Goal: Transaction & Acquisition: Book appointment/travel/reservation

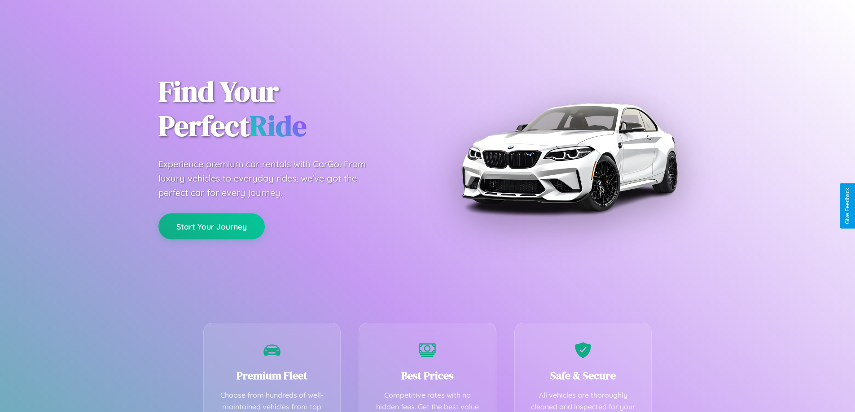
scroll to position [262, 0]
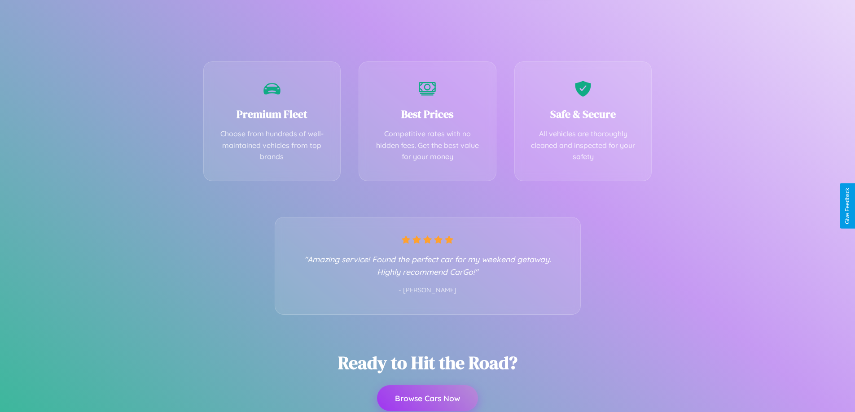
click at [427, 399] on button "Browse Cars Now" at bounding box center [427, 399] width 101 height 26
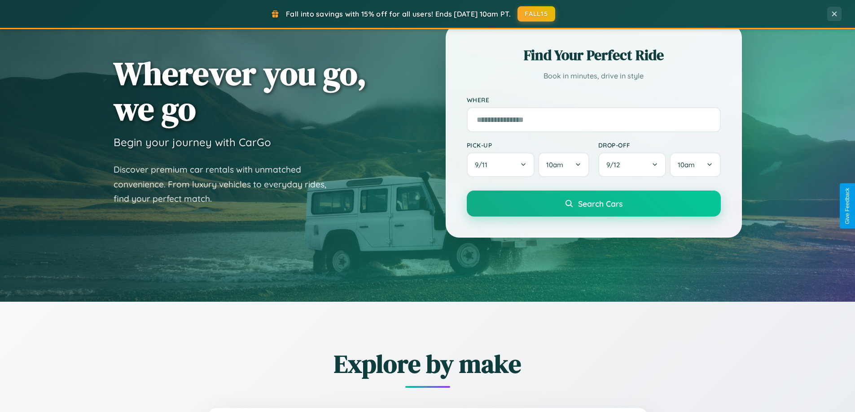
scroll to position [387, 0]
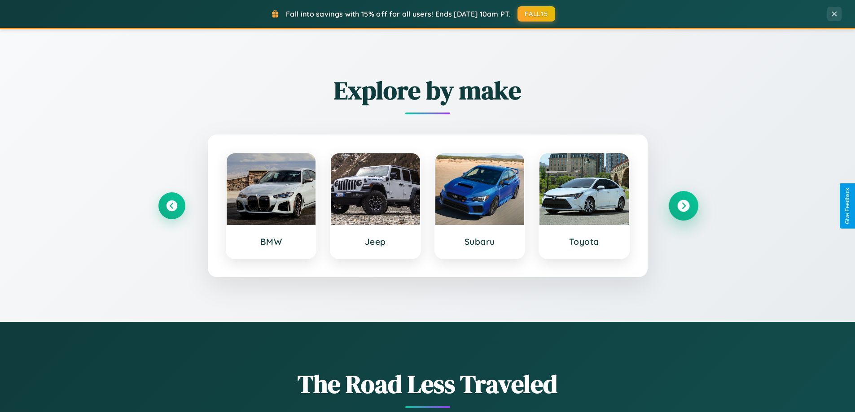
click at [683, 206] on icon at bounding box center [683, 206] width 12 height 12
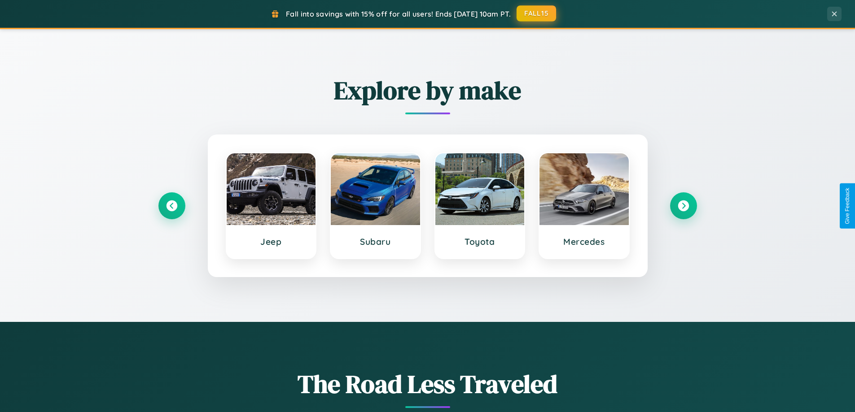
click at [537, 13] on button "FALL15" at bounding box center [536, 13] width 39 height 16
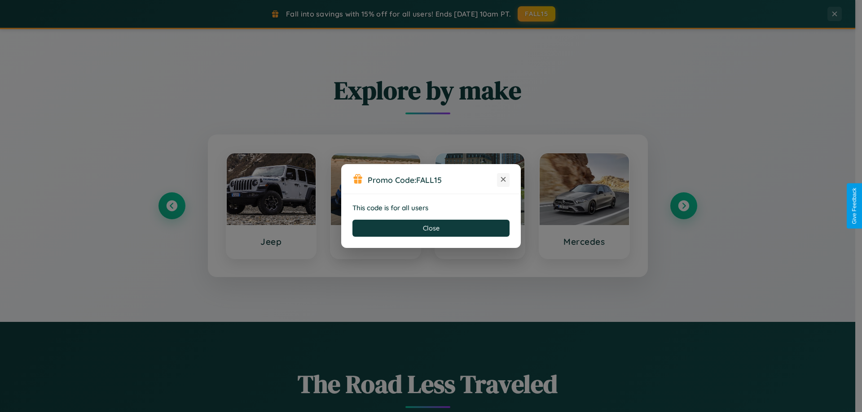
click at [503, 180] on icon at bounding box center [503, 179] width 9 height 9
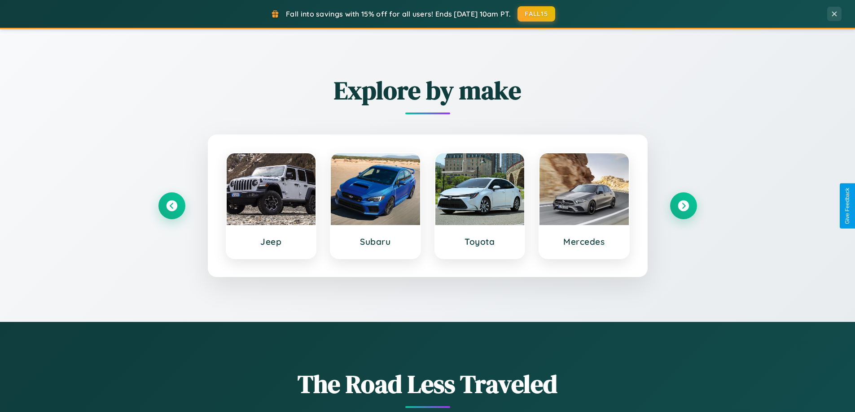
scroll to position [1052, 0]
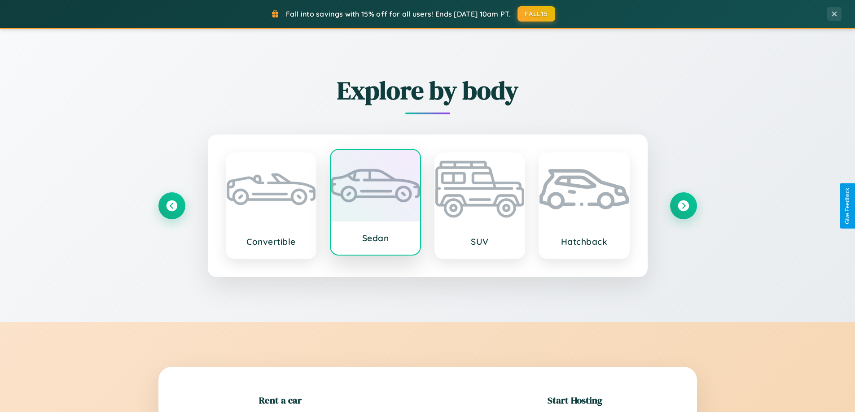
click at [375, 204] on div at bounding box center [375, 186] width 89 height 72
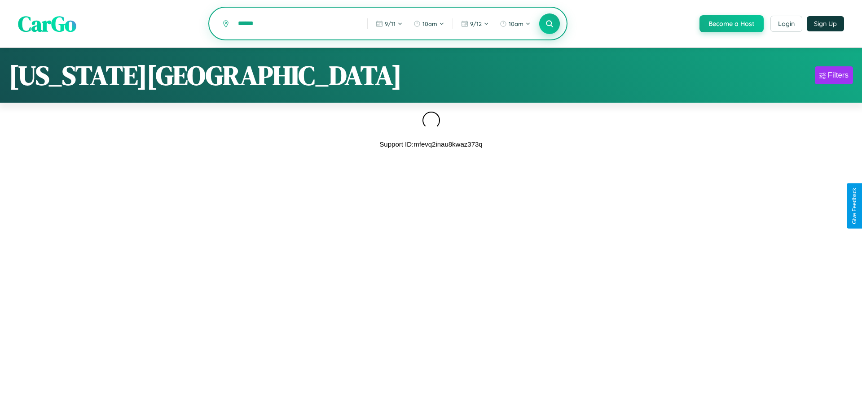
type input "******"
click at [548, 24] on icon at bounding box center [549, 23] width 9 height 9
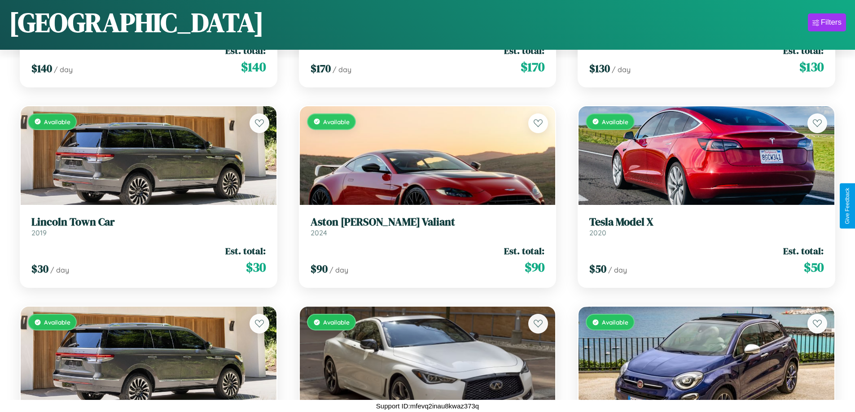
scroll to position [1533, 0]
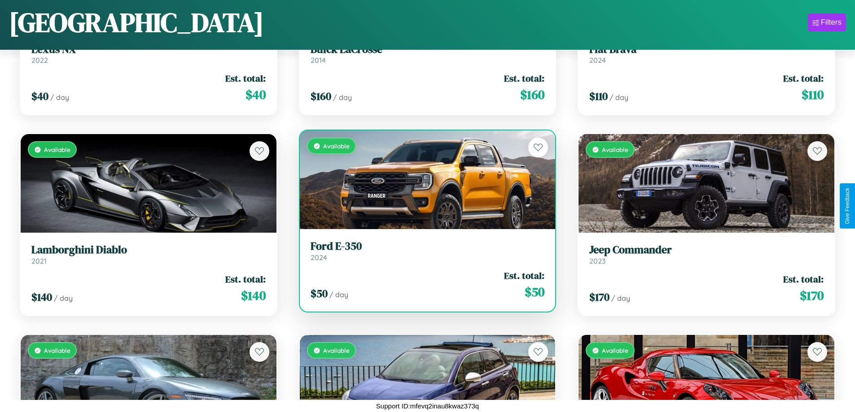
click at [424, 251] on h3 "Ford E-350" at bounding box center [428, 246] width 234 height 13
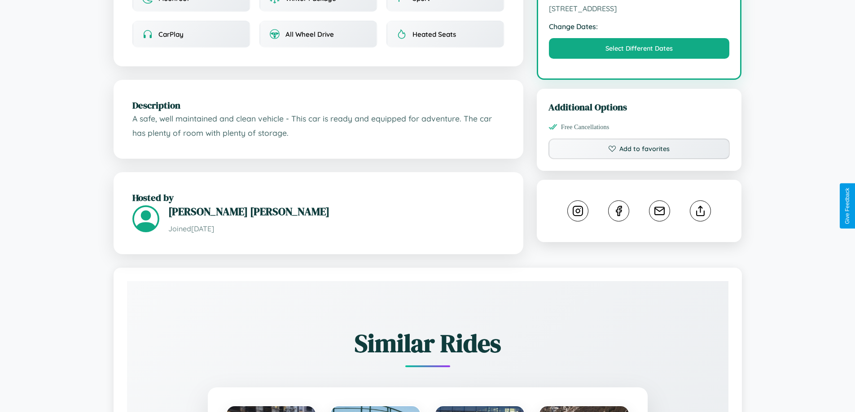
scroll to position [295, 0]
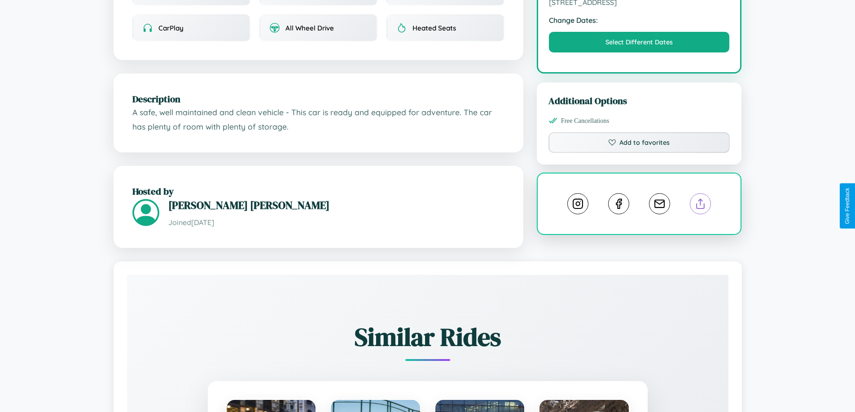
click at [701, 206] on line at bounding box center [701, 202] width 0 height 6
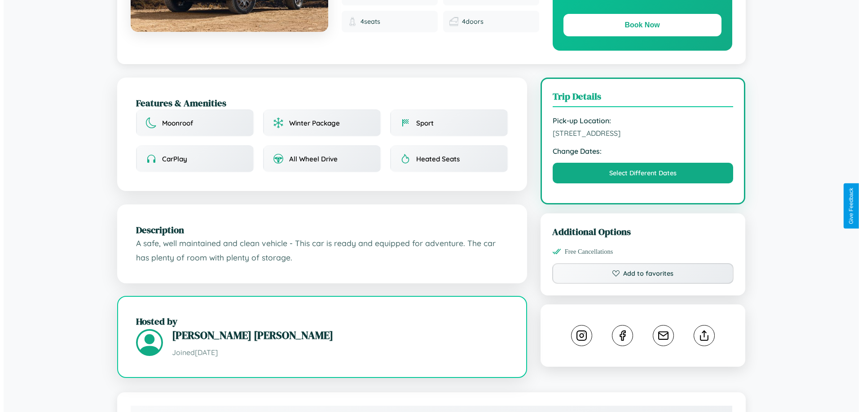
scroll to position [0, 0]
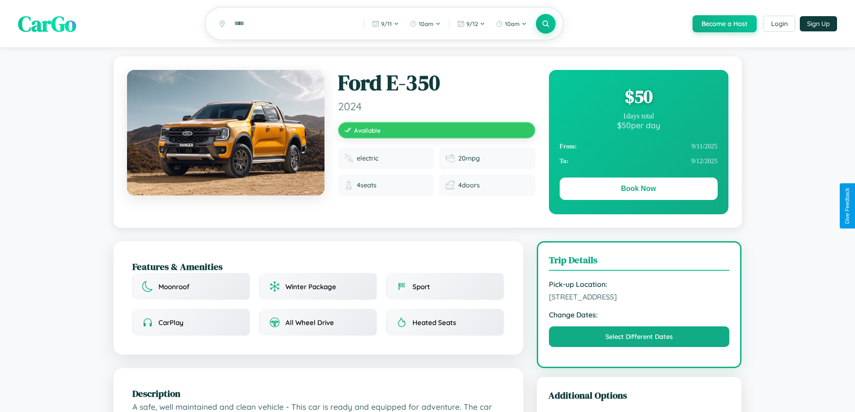
click at [638, 98] on div "$ 50" at bounding box center [639, 96] width 158 height 24
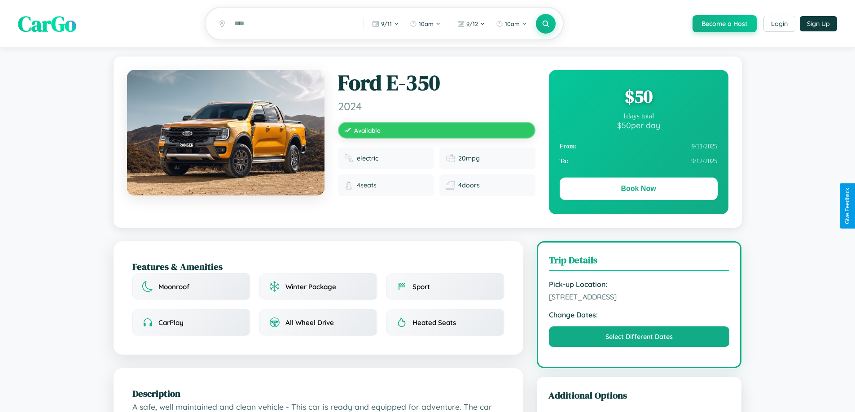
click at [638, 98] on div "$ 50" at bounding box center [639, 96] width 158 height 24
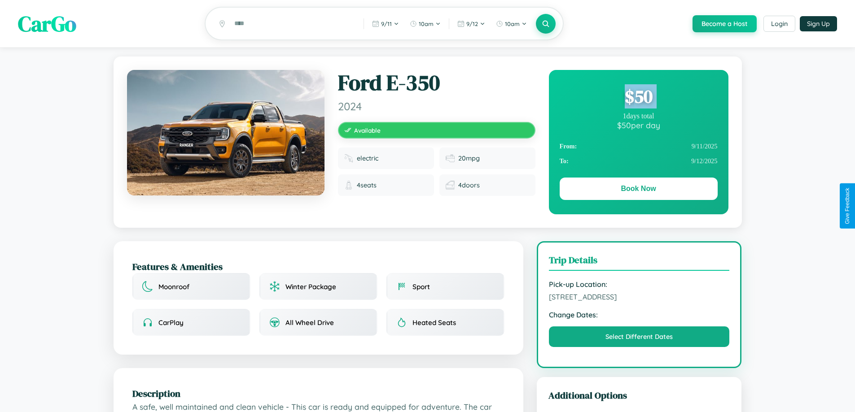
click at [638, 98] on div "$ 50" at bounding box center [639, 96] width 158 height 24
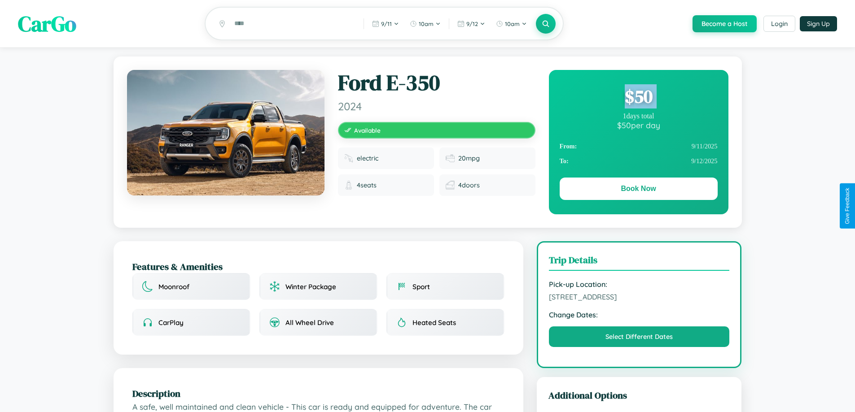
click at [638, 98] on div "$ 50" at bounding box center [639, 96] width 158 height 24
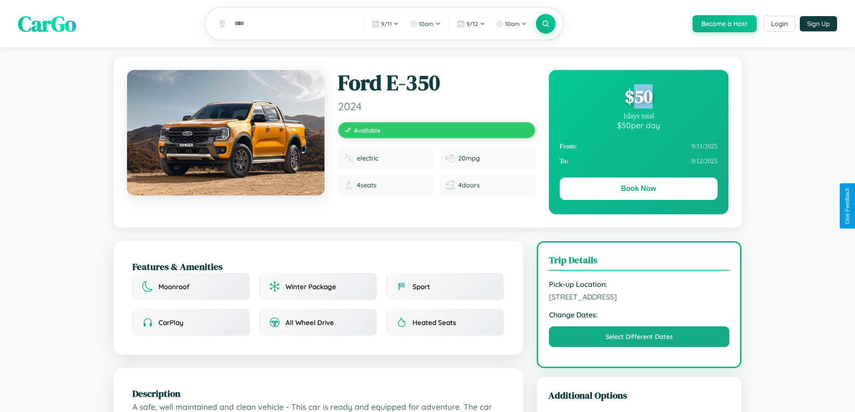
click at [638, 98] on div "$ 50" at bounding box center [639, 96] width 158 height 24
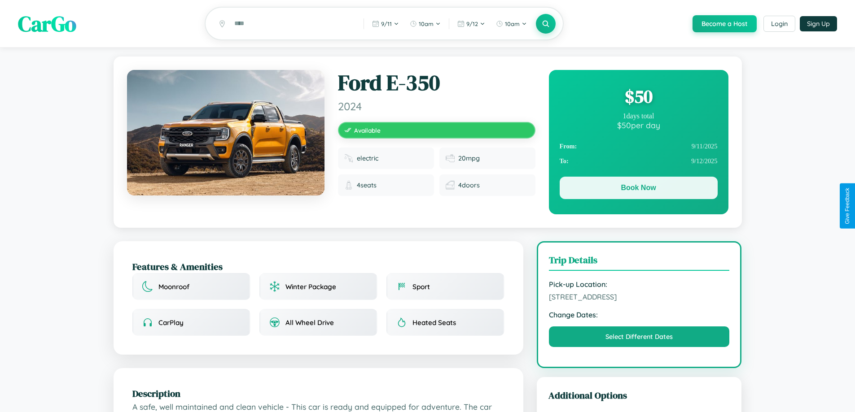
click at [638, 189] on button "Book Now" at bounding box center [639, 188] width 158 height 22
